Goal: Transaction & Acquisition: Purchase product/service

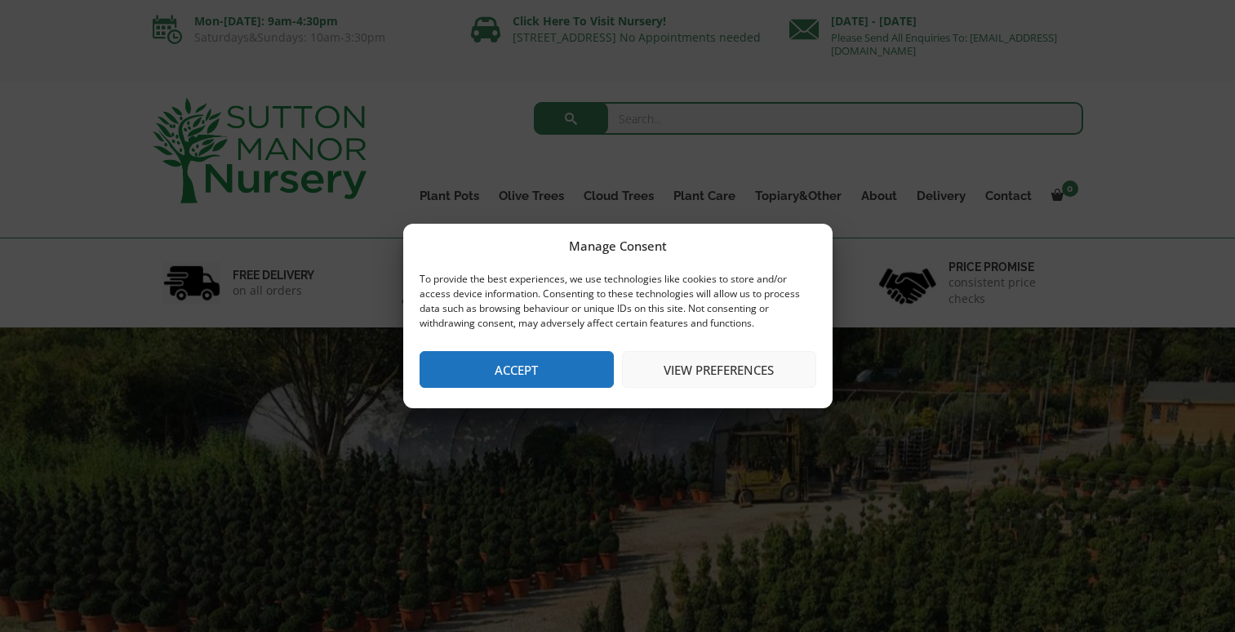
click at [540, 371] on button "Accept" at bounding box center [517, 369] width 194 height 37
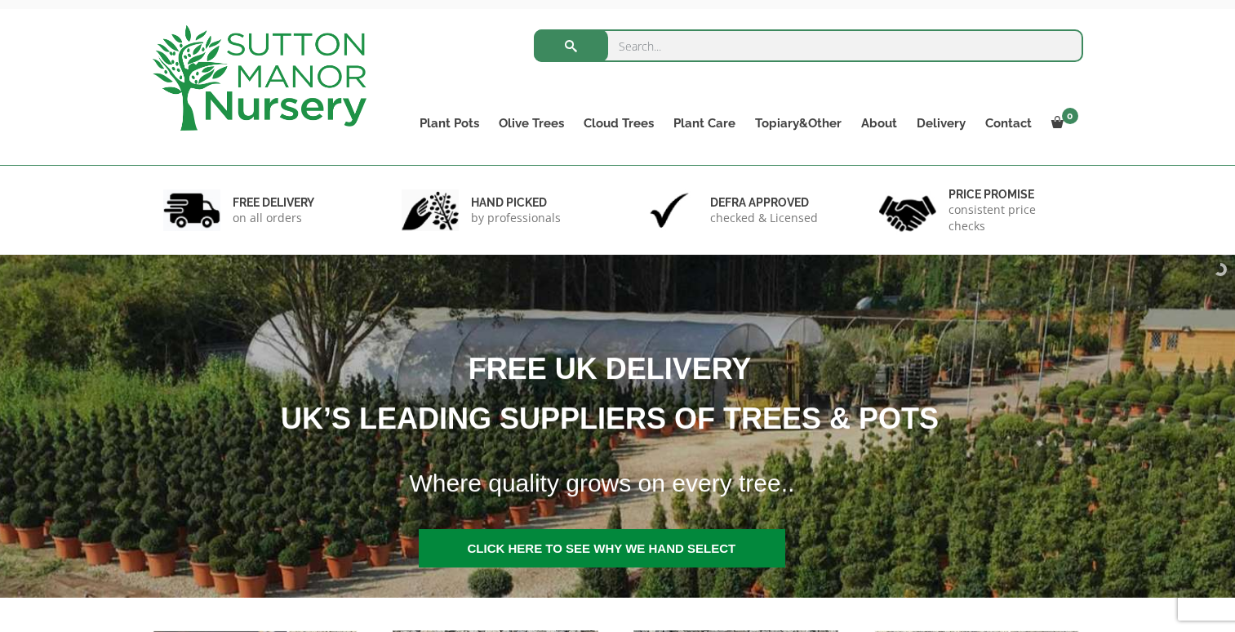
scroll to position [78, 0]
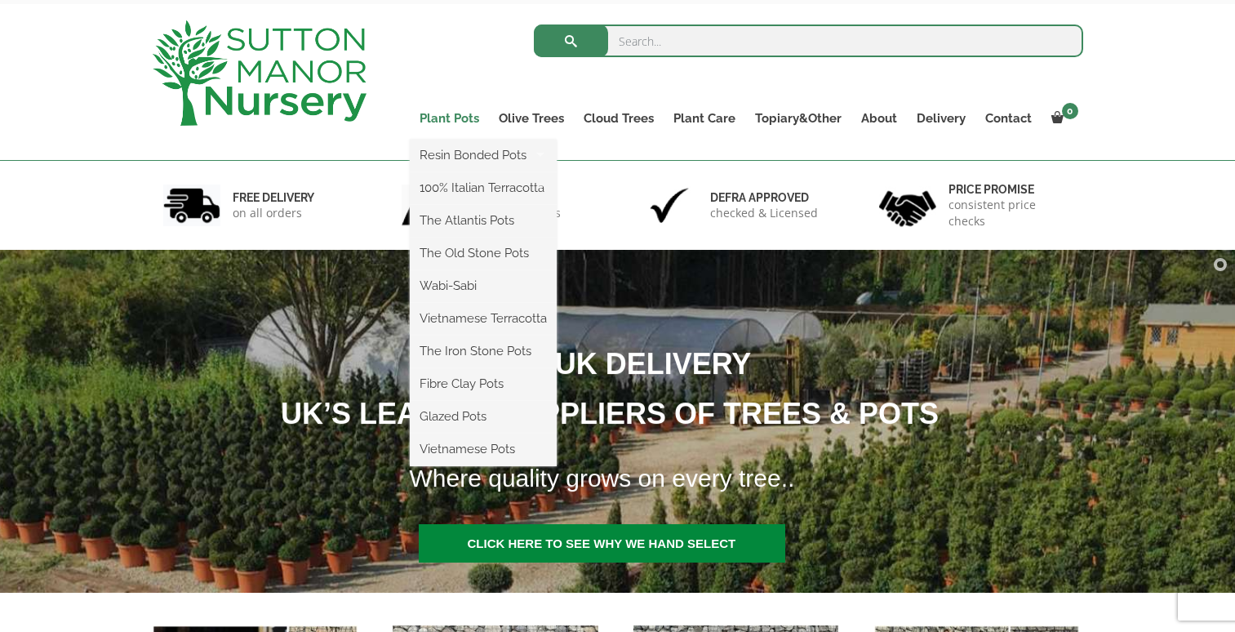
click at [437, 122] on link "Plant Pots" at bounding box center [449, 118] width 79 height 23
click at [450, 215] on link "The Atlantis Pots" at bounding box center [483, 220] width 147 height 24
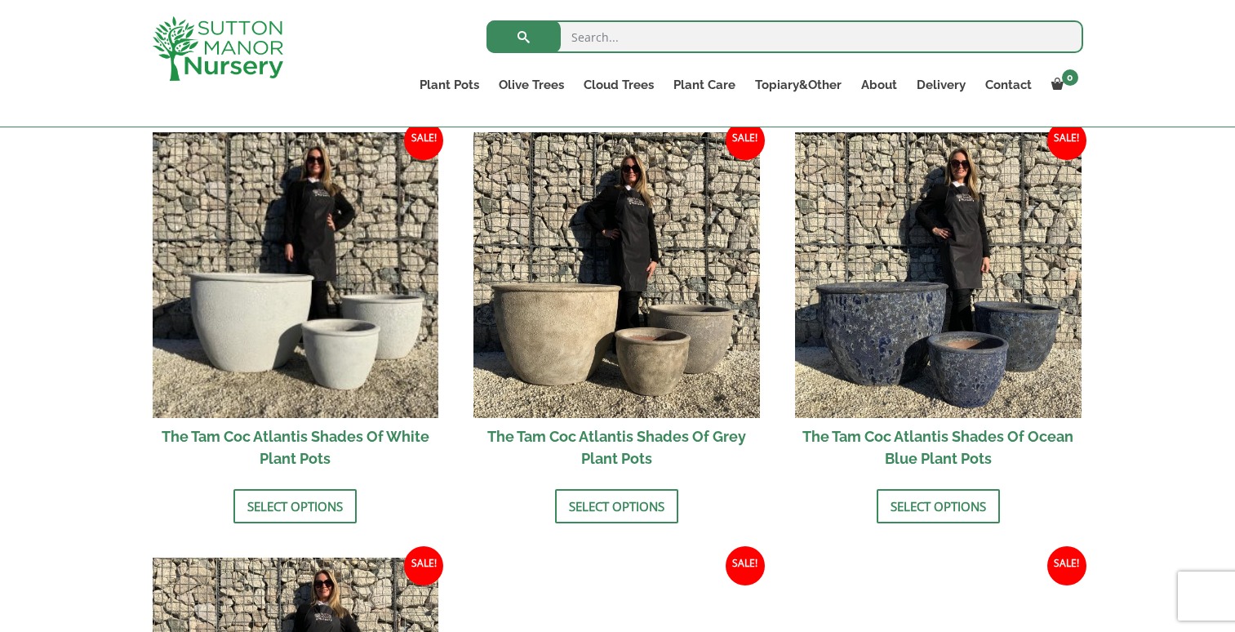
scroll to position [976, 0]
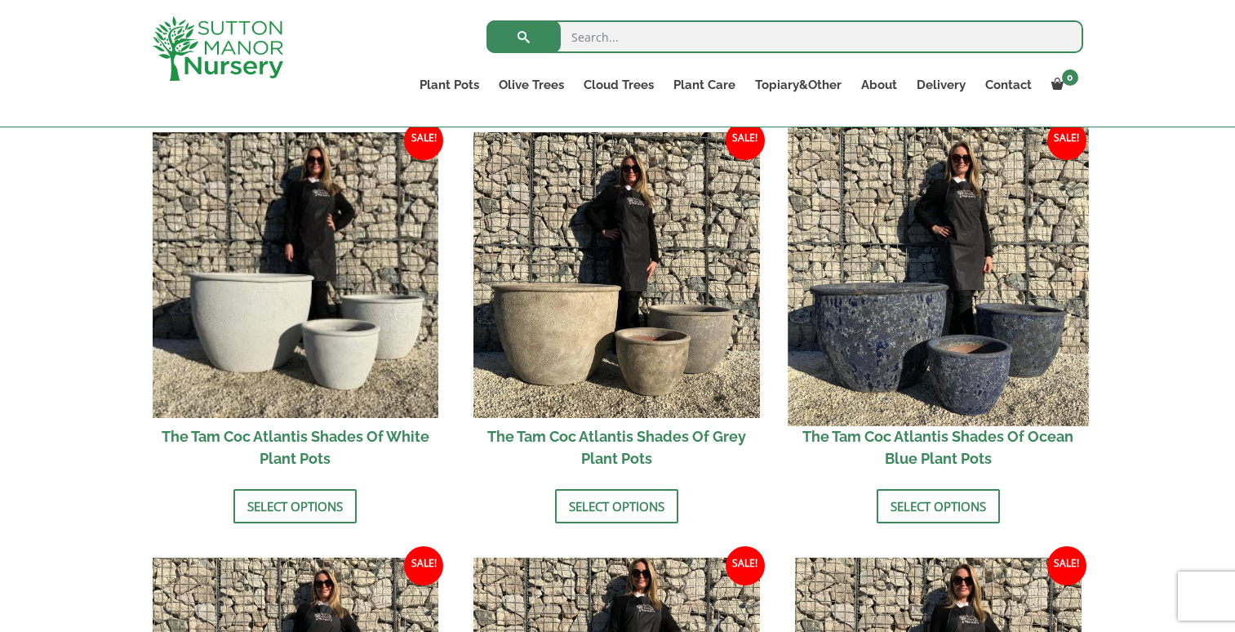
click at [926, 293] on img at bounding box center [938, 275] width 300 height 300
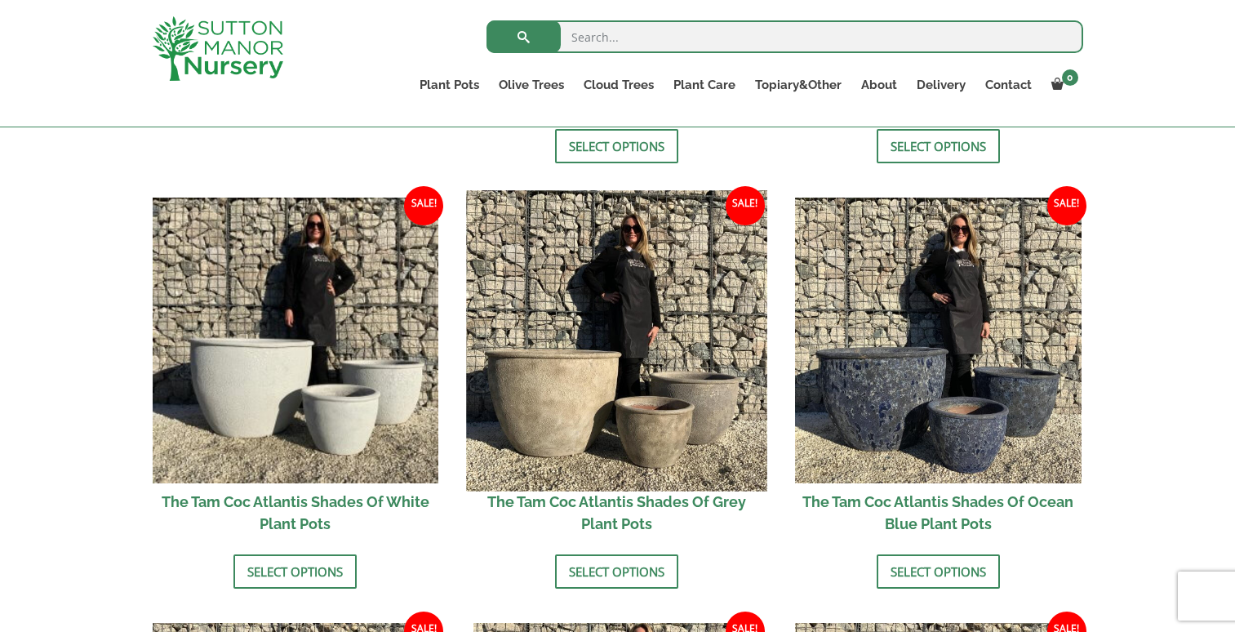
scroll to position [911, 0]
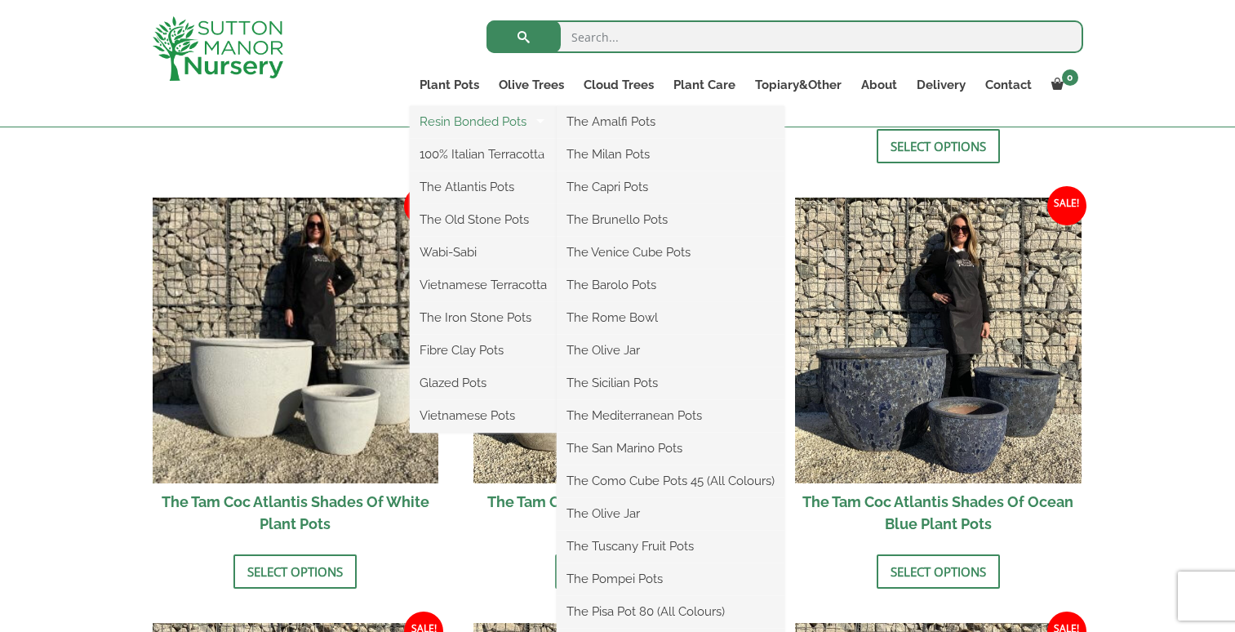
click at [455, 122] on link "Resin Bonded Pots" at bounding box center [483, 121] width 147 height 24
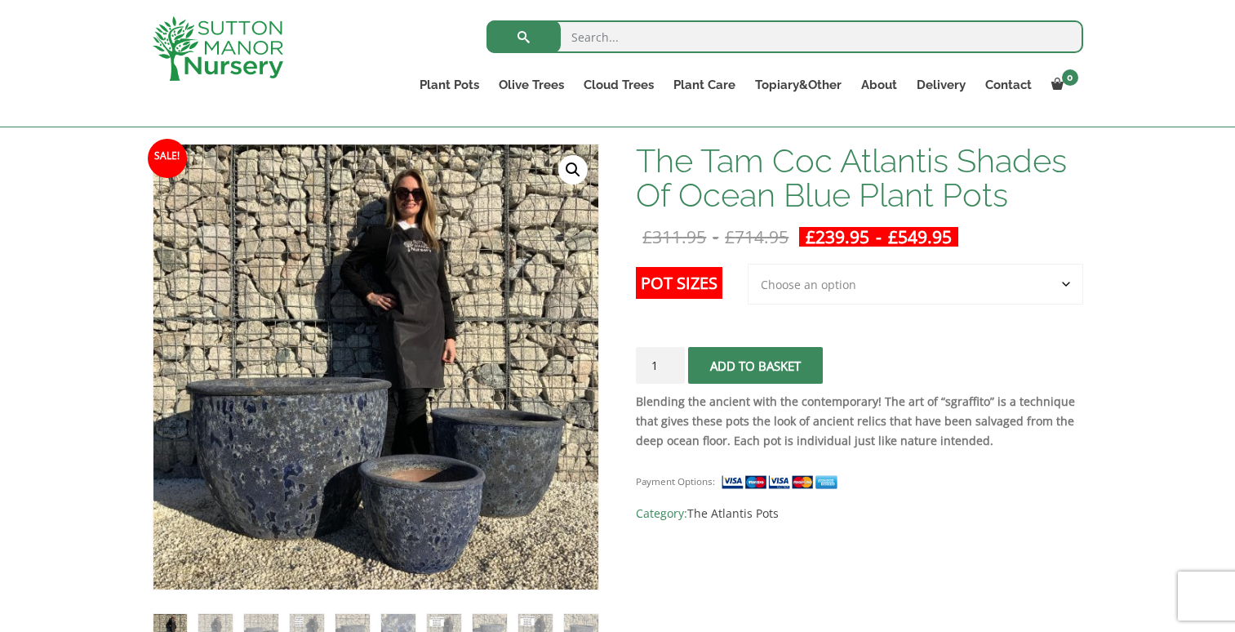
select select "Largest pot In The Picture"
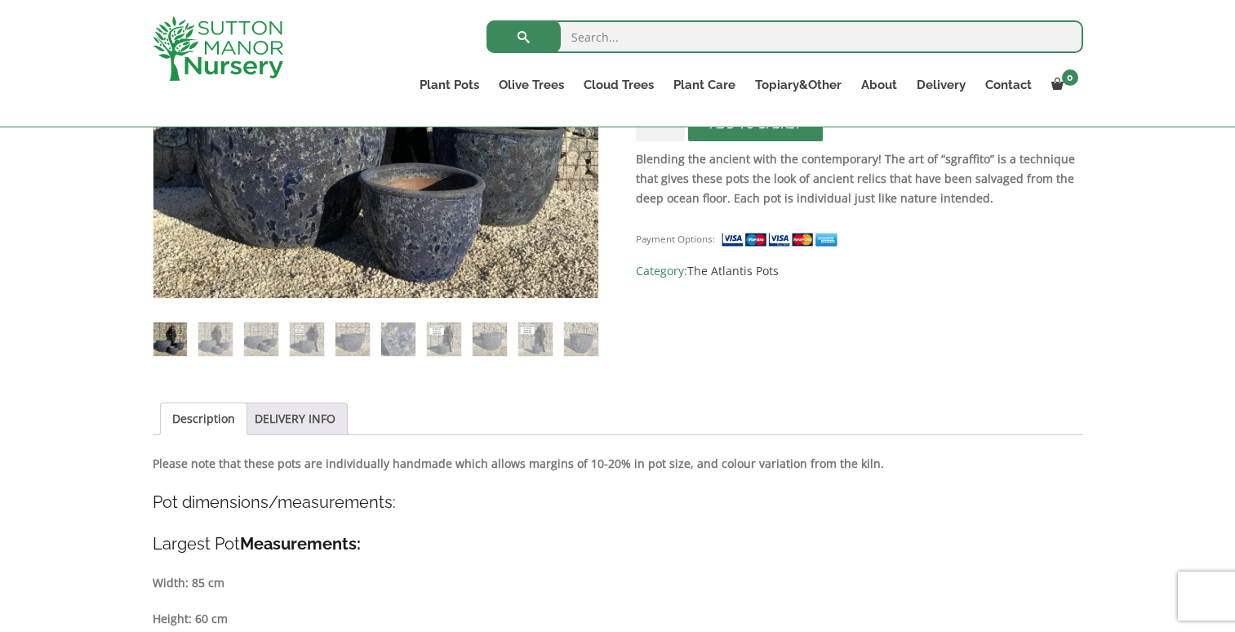
scroll to position [703, 0]
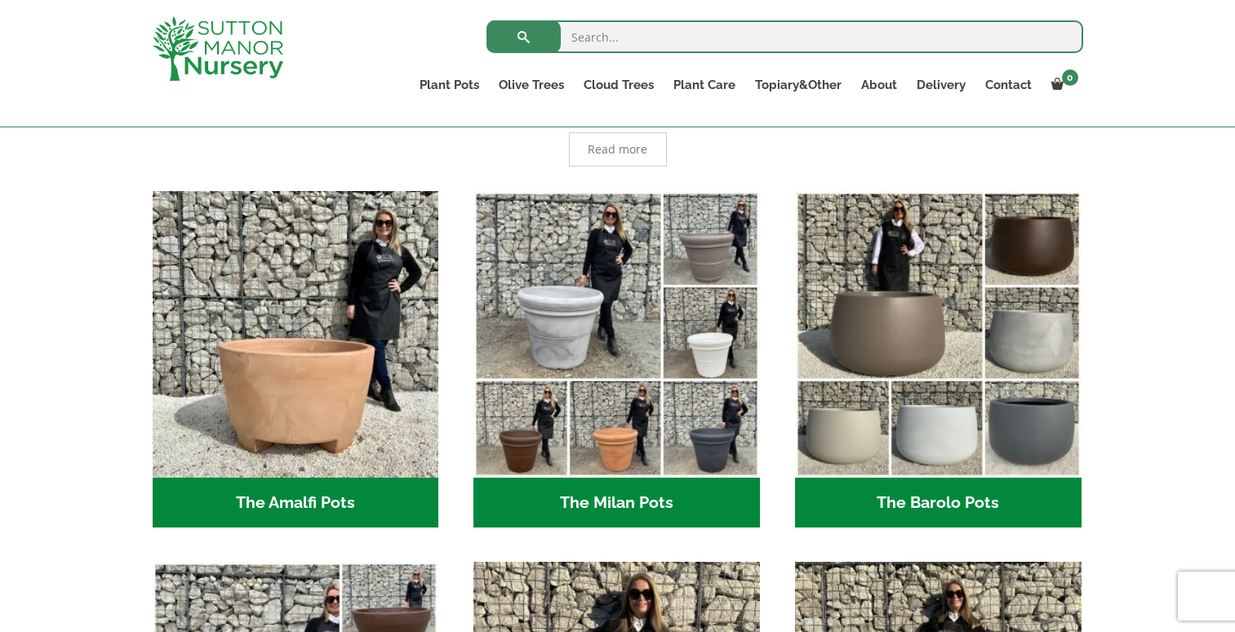
scroll to position [384, 0]
click at [606, 510] on h2 "The Milan Pots (35)" at bounding box center [616, 502] width 286 height 51
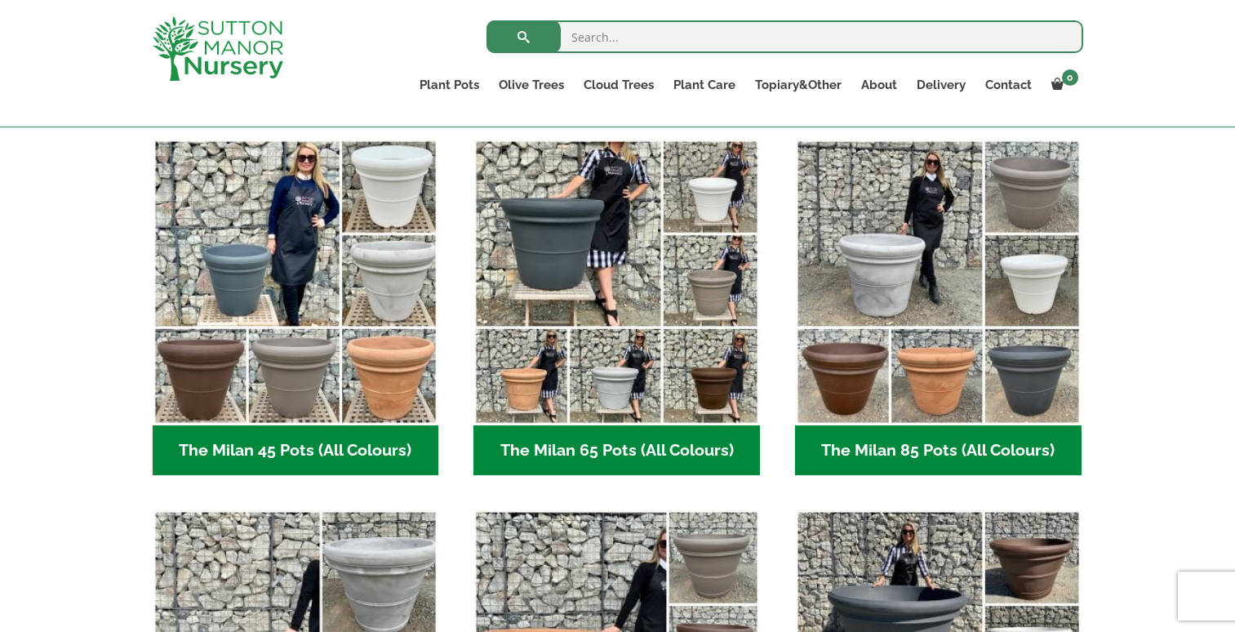
click at [945, 451] on h2 "The Milan 85 Pots (All Colours) (6)" at bounding box center [938, 450] width 286 height 51
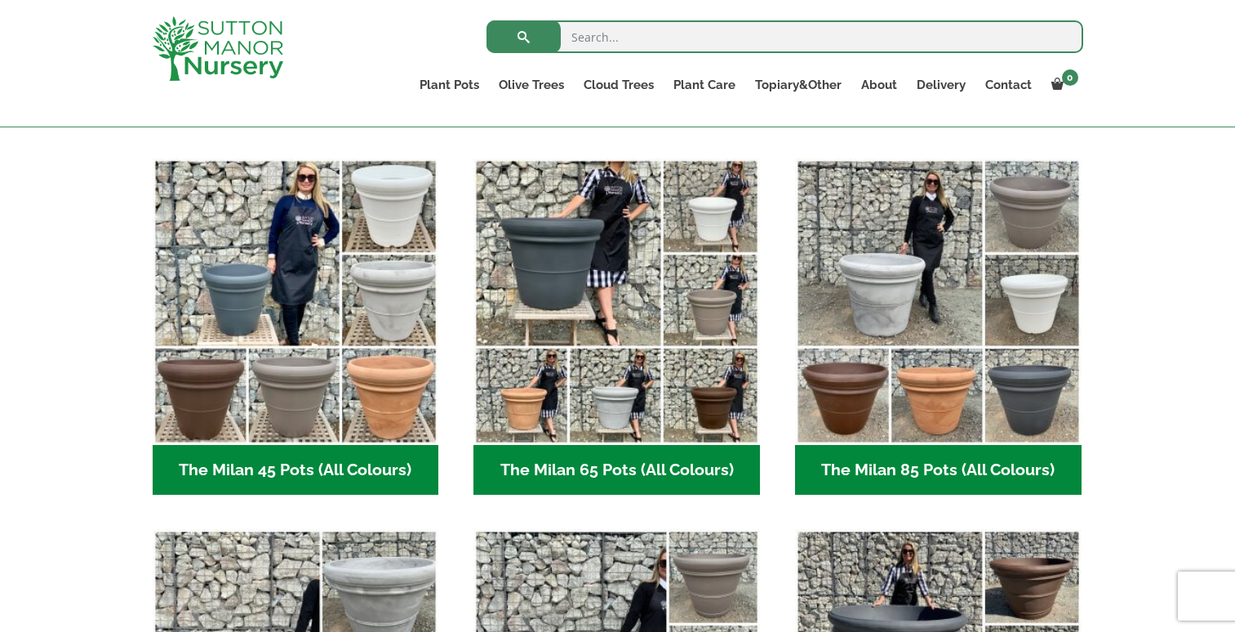
scroll to position [397, 0]
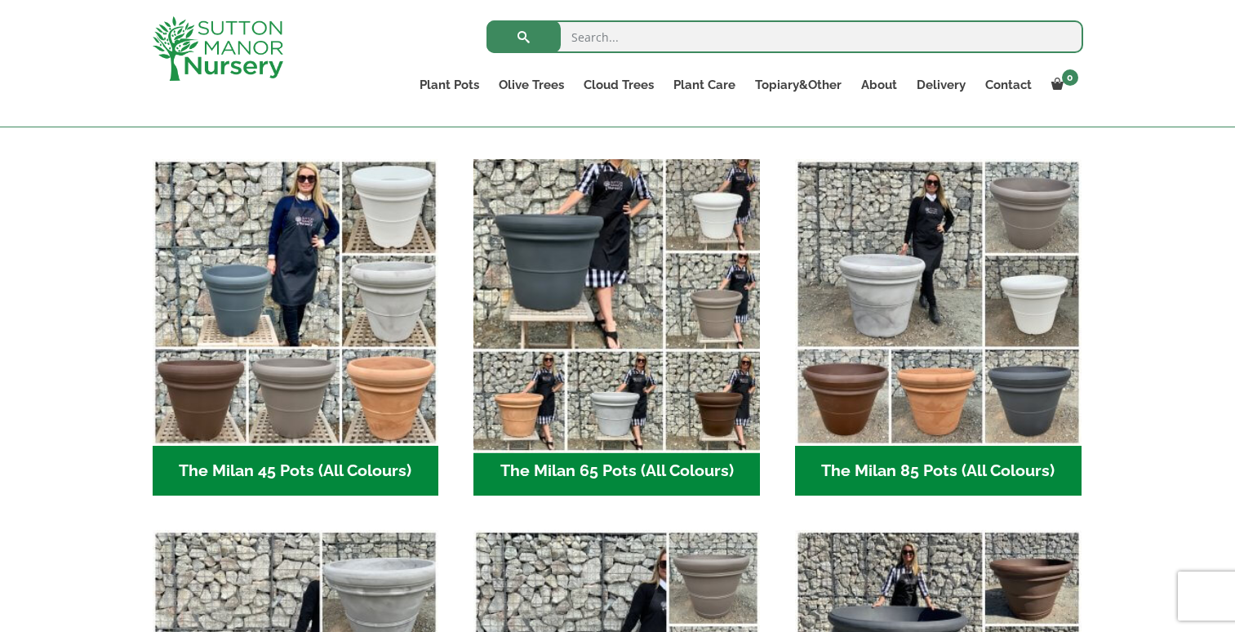
click at [626, 327] on img "Visit product category The Milan 65 Pots (All Colours)" at bounding box center [617, 302] width 300 height 300
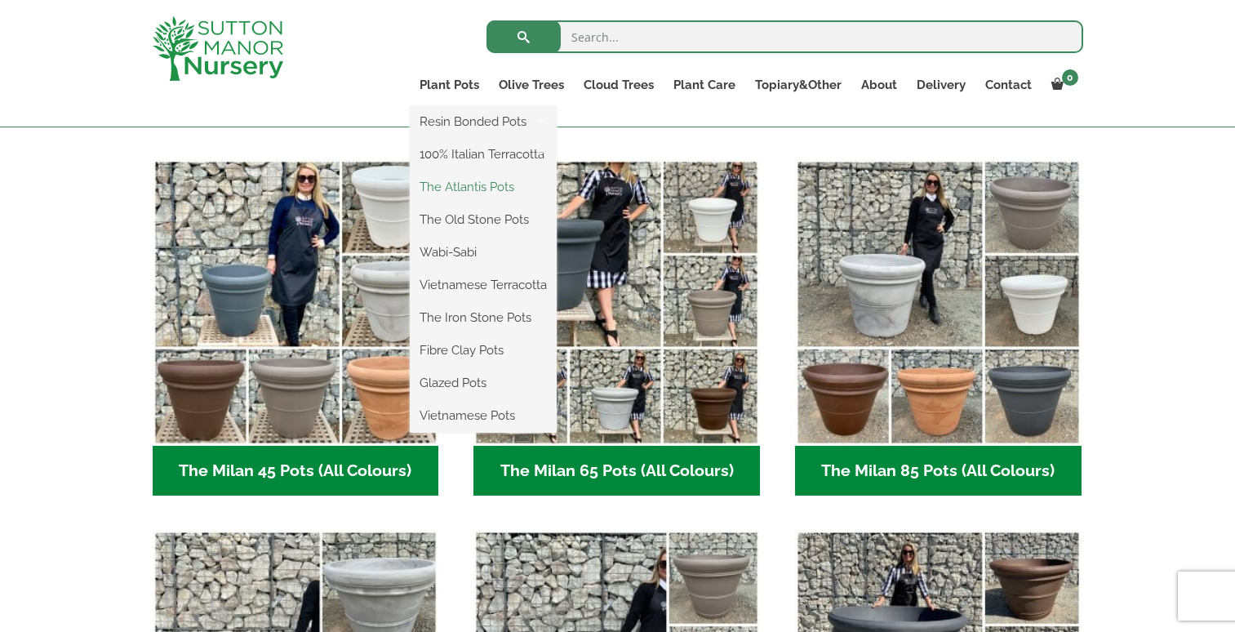
click at [456, 188] on link "The Atlantis Pots" at bounding box center [483, 187] width 147 height 24
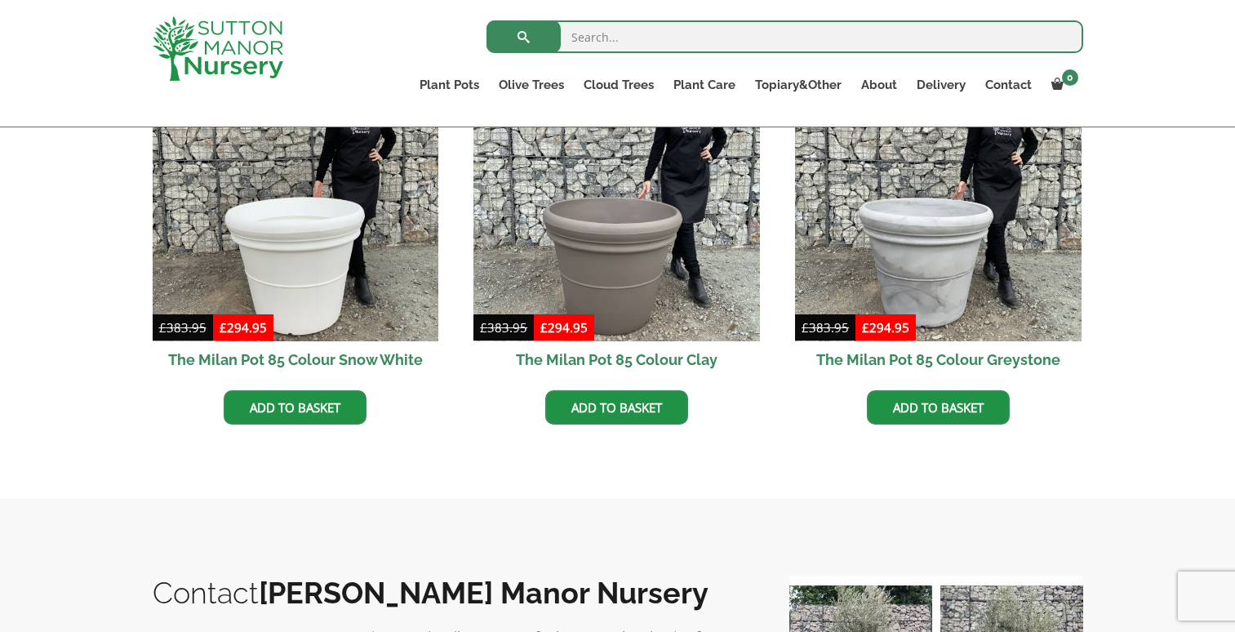
scroll to position [895, 0]
